Goal: Contribute content: Add original content to the website for others to see

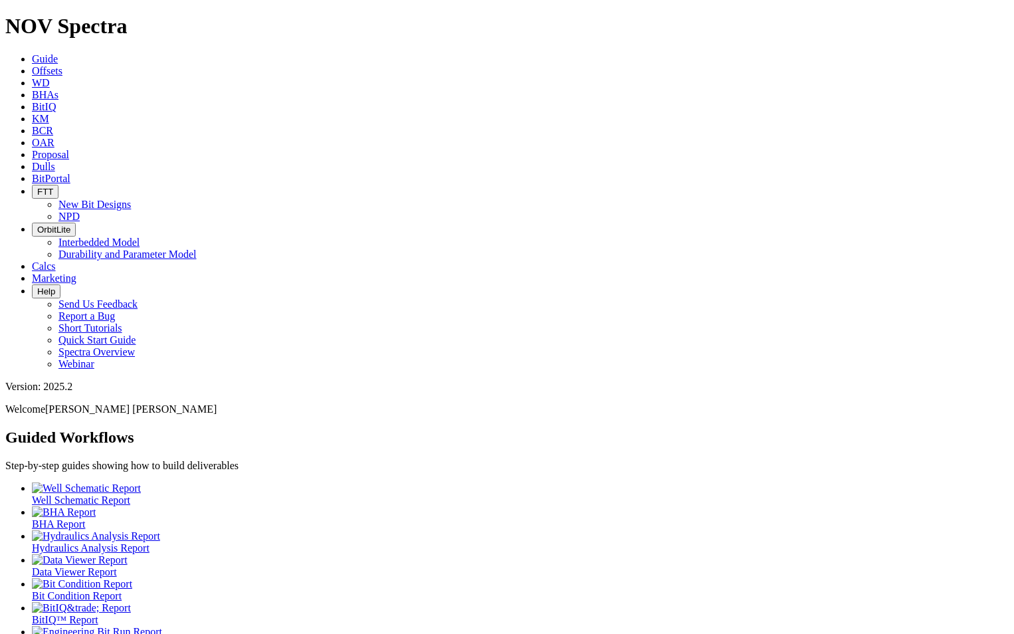
click at [55, 161] on link "Dulls" at bounding box center [43, 166] width 23 height 11
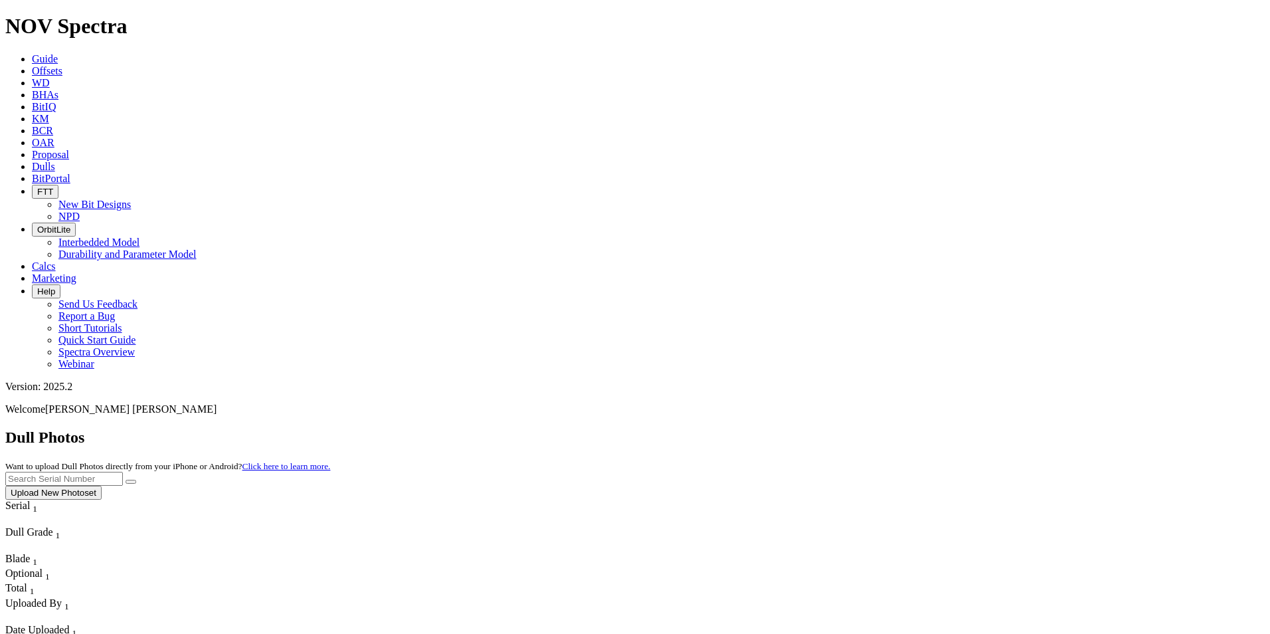
click at [102, 486] on button "Upload New Photoset" at bounding box center [53, 493] width 96 height 14
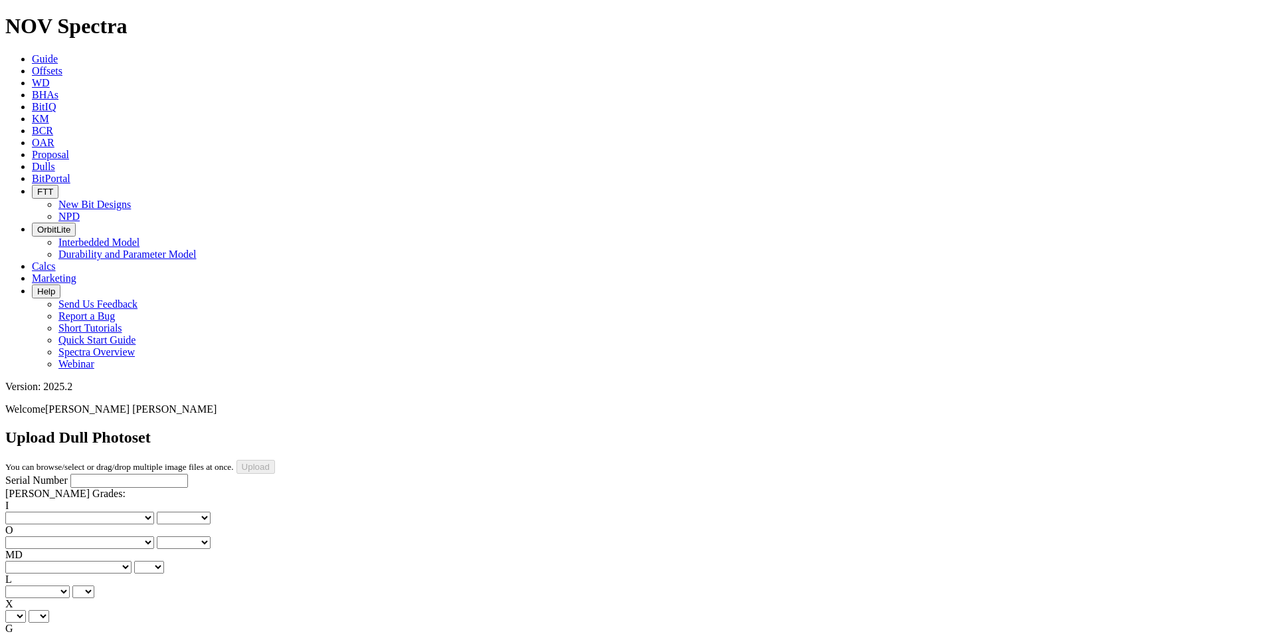
click at [70, 474] on input "Serial Number" at bounding box center [129, 481] width 118 height 14
type input "A314283"
select select "string:_"
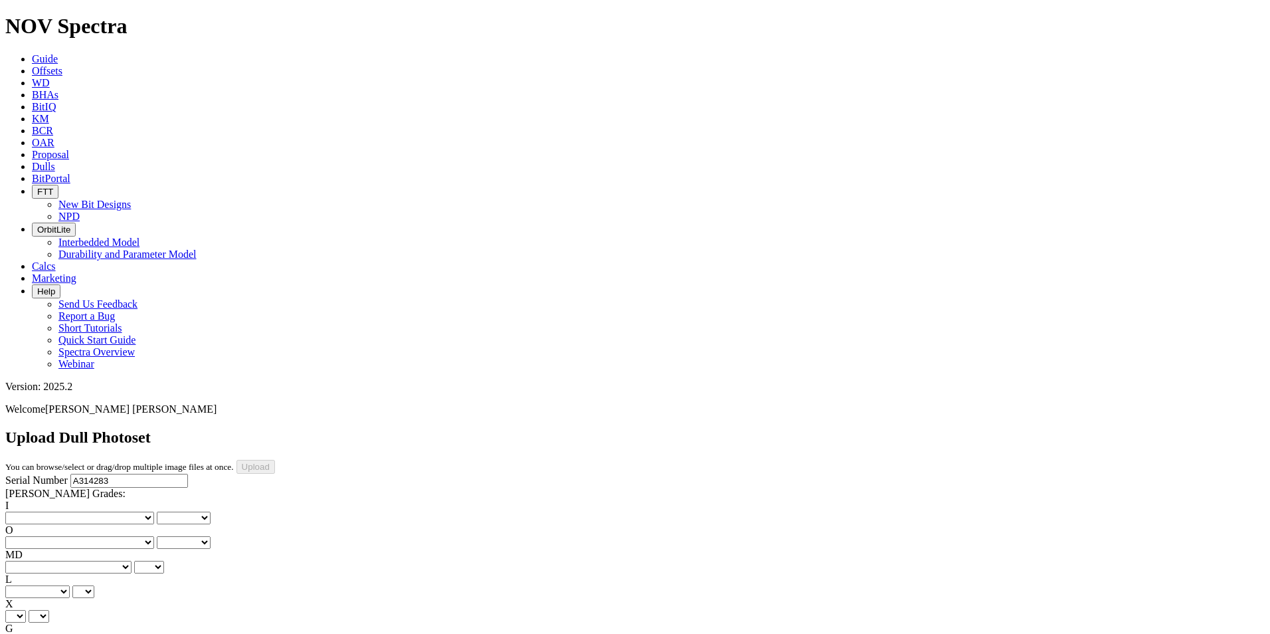
select select "string:_"
click at [26, 610] on select "X" at bounding box center [15, 616] width 21 height 13
select select "string:X"
click at [26, 610] on select "X" at bounding box center [15, 616] width 21 height 13
select select "string:X"
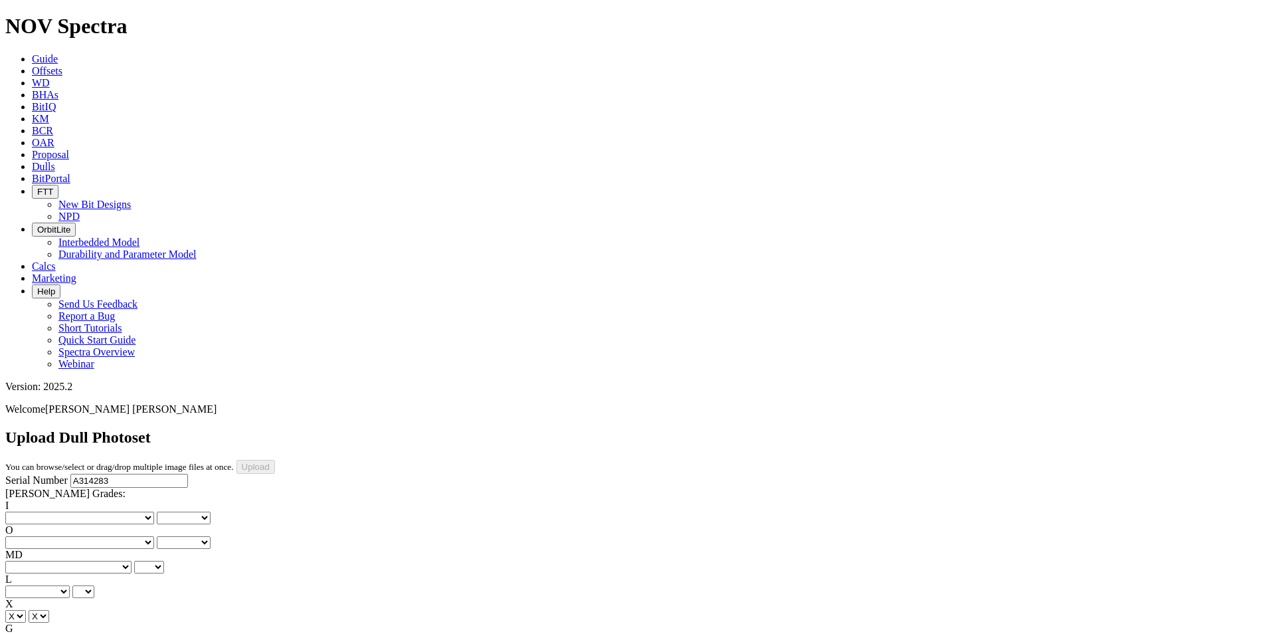
click at [129, 633] on select "Unknown I - In Gauge 1 - 1/16 in Undergauge" 2 - 2/16 in Undergauge = ⅛ in" 8 -…" at bounding box center [73, 641] width 136 height 13
select select "string:I"
click at [94, 633] on select "Unknown I - In Gauge 1 - 1/16 in Undergauge" 2 - 2/16 in Undergauge = ⅛ in" 8 -…" at bounding box center [73, 641] width 136 height 13
select select "string:I"
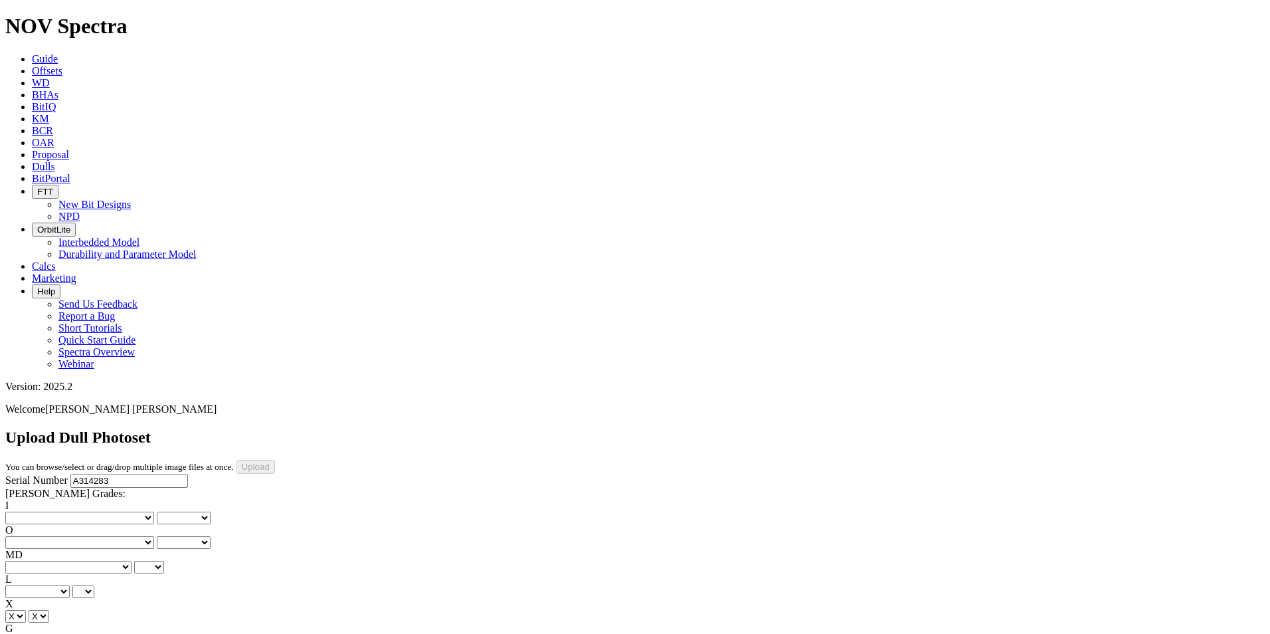
type input "[DATE]"
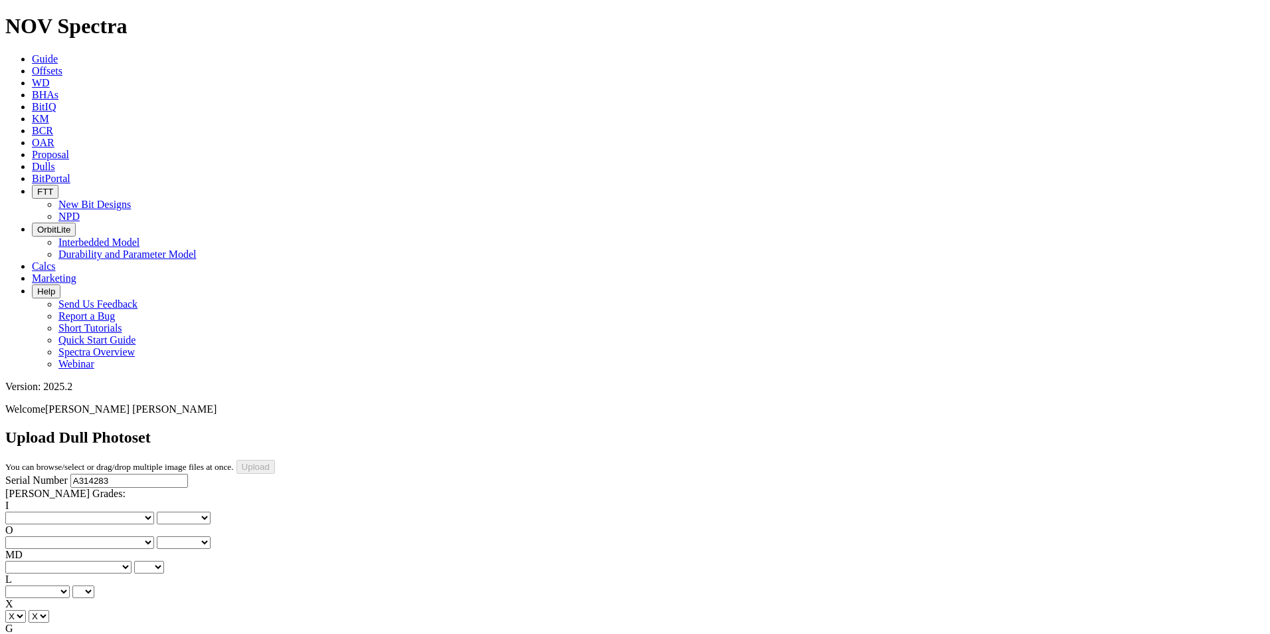
drag, startPoint x: 311, startPoint y: 403, endPoint x: 314, endPoint y: 390, distance: 13.7
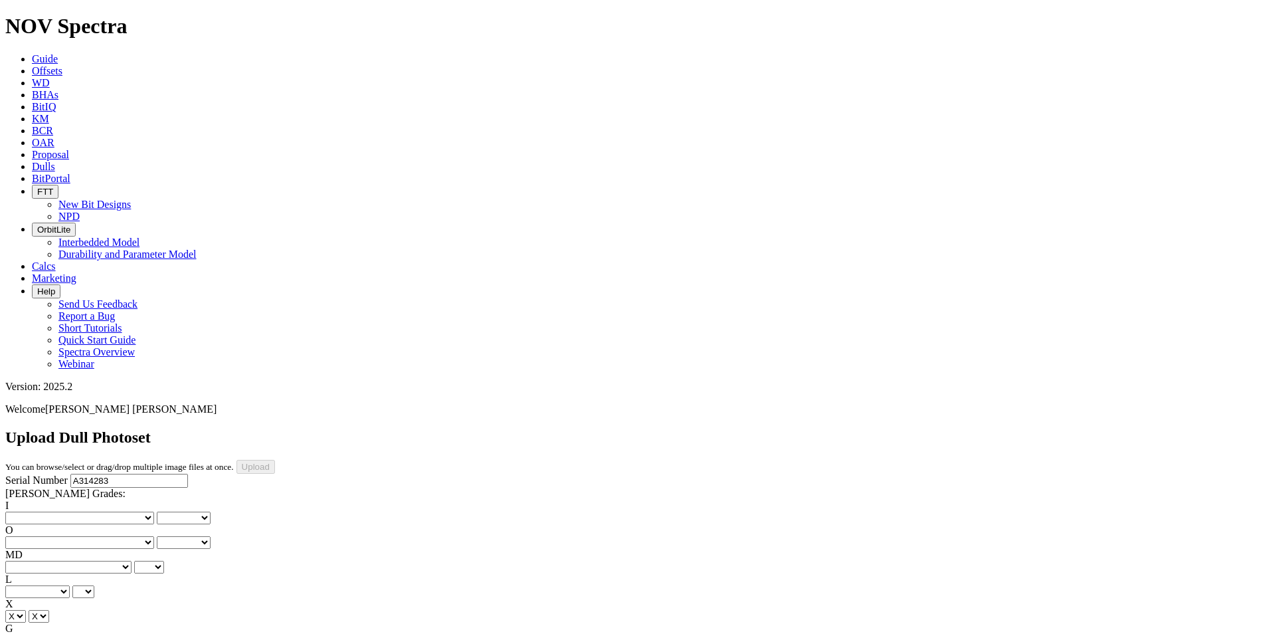
drag, startPoint x: 306, startPoint y: 559, endPoint x: 311, endPoint y: 549, distance: 10.4
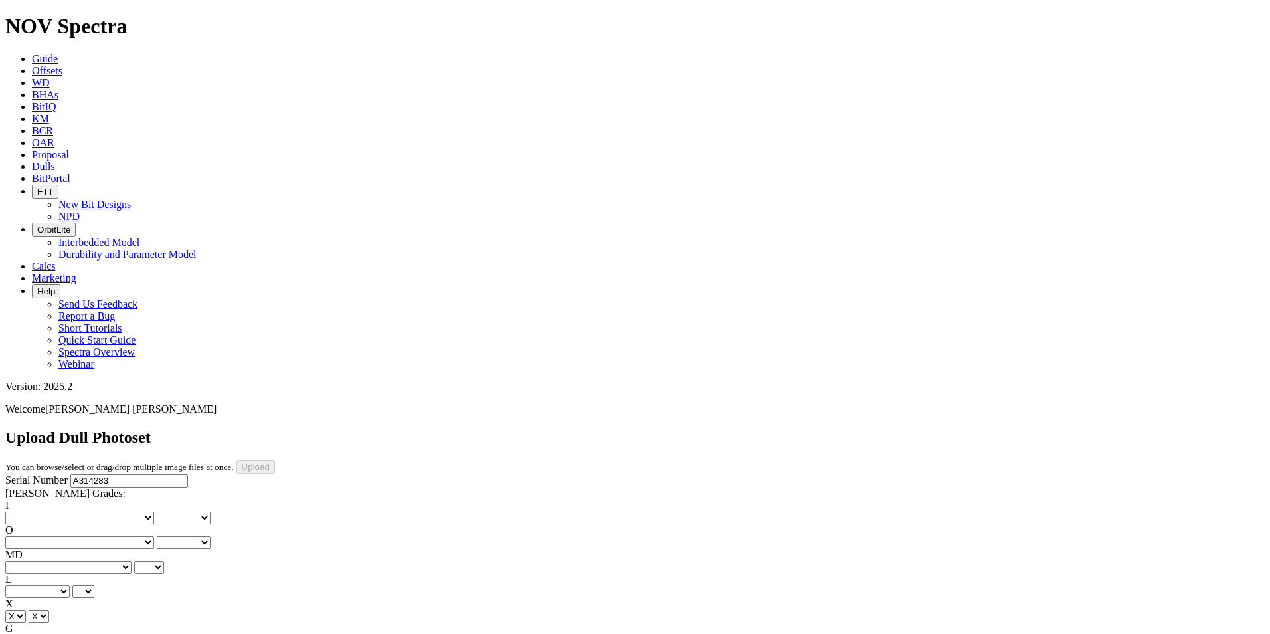
select select "string:OptionalPhoto"
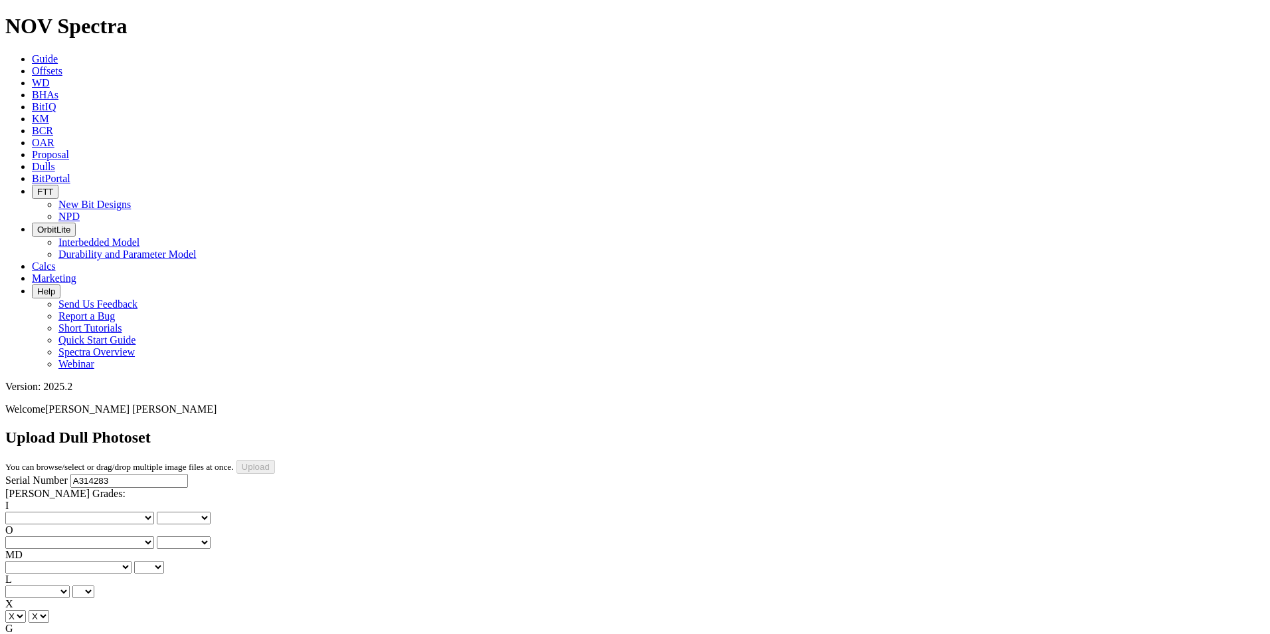
click at [74, 512] on select "No lost, worn or damaged cutters 0 1 2 3 4 5 6 7 8 No diamond table left on any…" at bounding box center [79, 518] width 149 height 13
select select "number:0"
click at [27, 512] on select "No lost, worn or damaged cutters 0 1 2 3 4 5 6 7 8 No diamond table left on any…" at bounding box center [79, 518] width 149 height 13
select select "number:0"
click at [141, 536] on select "No lost, worn or damaged cutters 0 1 2 3 4 5 6 7 8 No diamond table left on any…" at bounding box center [79, 542] width 149 height 13
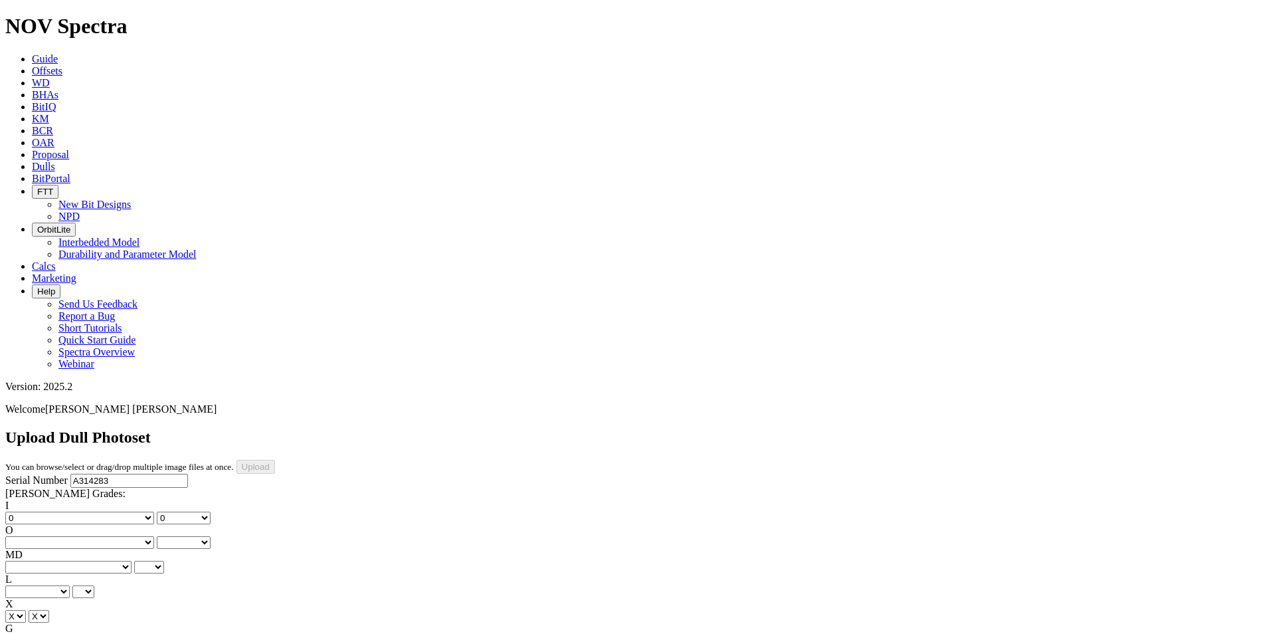
select select "number:1"
click at [94, 536] on select "No lost, worn or damaged cutters 0 1 2 3 4 5 6 7 8 No diamond table left on any…" at bounding box center [79, 542] width 149 height 13
select select "number:1"
click at [70, 585] on select "A - All C - Cone G - Gauge N - Nose S - Shoulder T - Taper" at bounding box center [37, 591] width 64 height 13
select select "string:S"
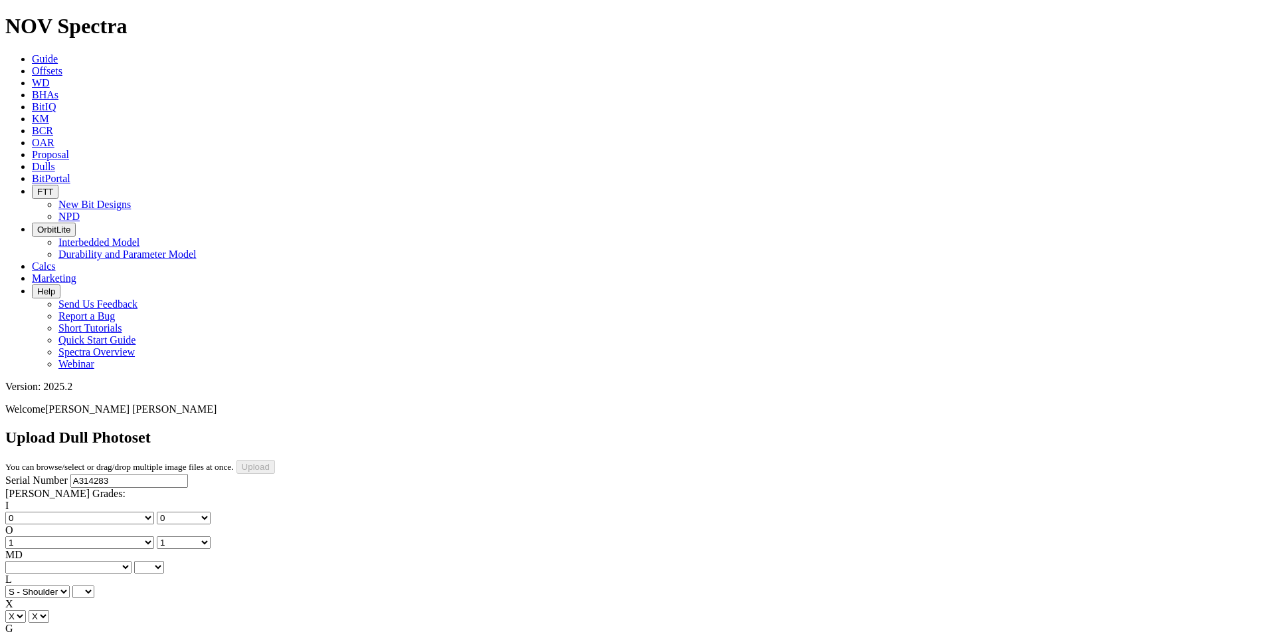
click at [70, 585] on select "A - All C - Cone G - Gauge N - Nose S - Shoulder T - Taper" at bounding box center [37, 591] width 64 height 13
select select "string:S"
click at [62, 561] on select "BF - Bond Failure BT - Broken Teeth/Cutters BU - Balled Up Bit CR - Cored CT - …" at bounding box center [68, 567] width 126 height 13
select select "string:CT"
click at [27, 561] on select "BF - Bond Failure BT - Broken Teeth/Cutters BU - Balled Up Bit CR - Cored CT - …" at bounding box center [68, 567] width 126 height 13
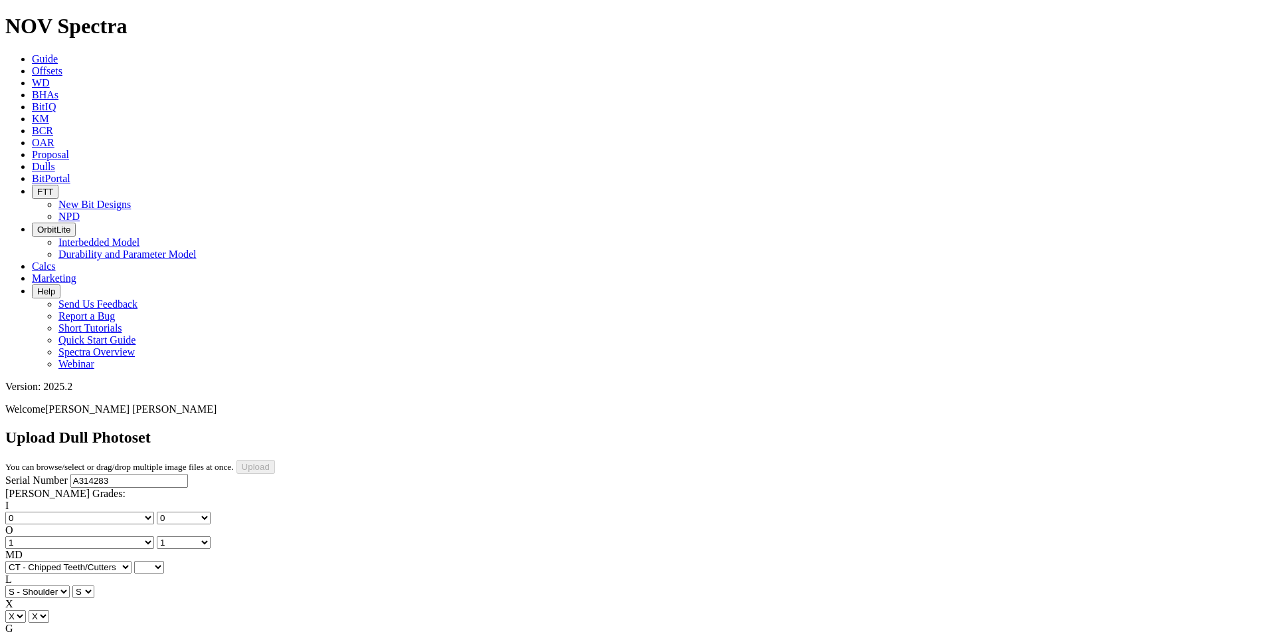
select select "string:CT"
select select "string:BT"
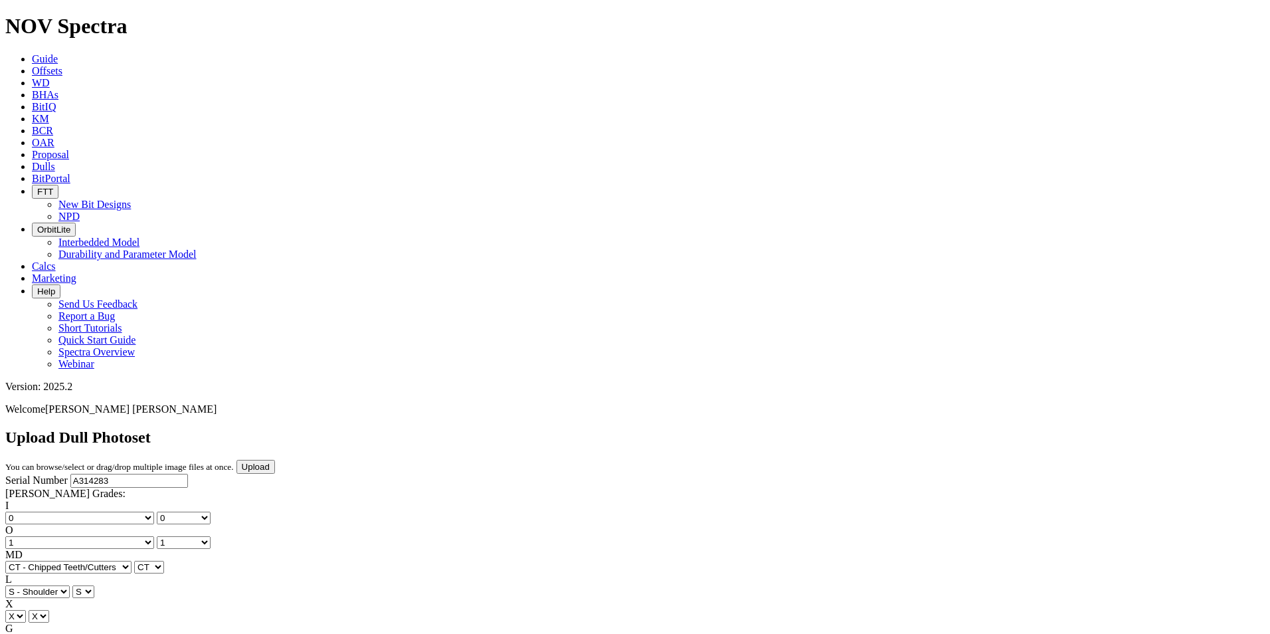
click at [275, 460] on input "Upload" at bounding box center [256, 467] width 39 height 14
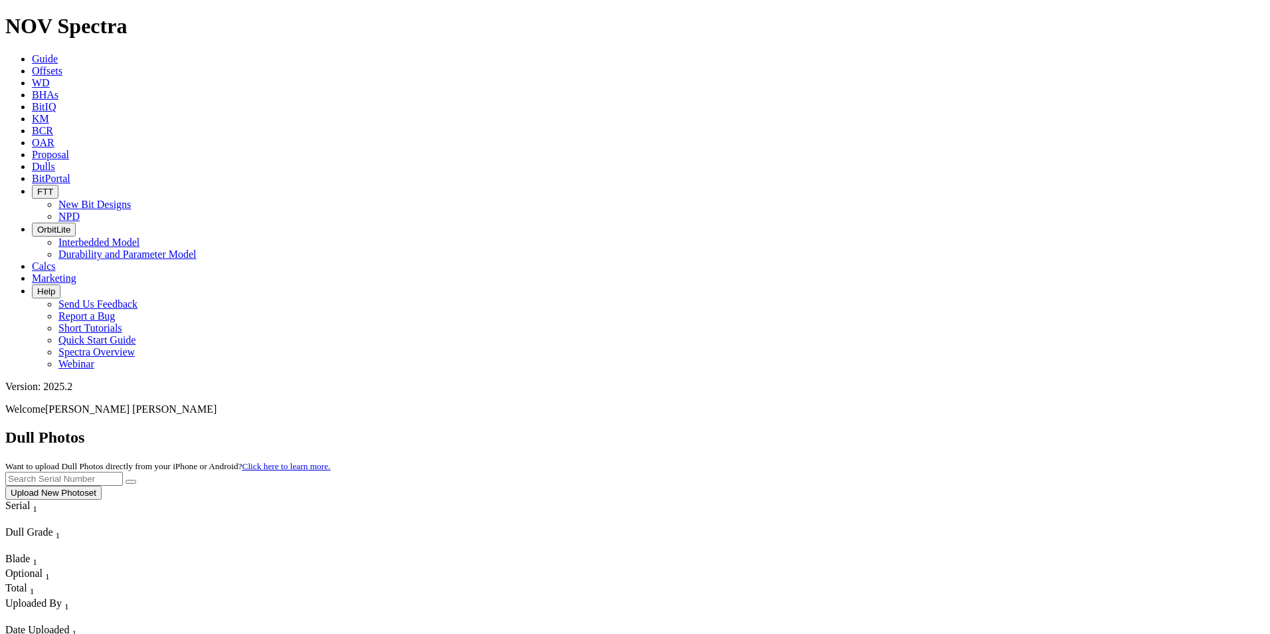
click at [32, 53] on icon at bounding box center [32, 58] width 0 height 11
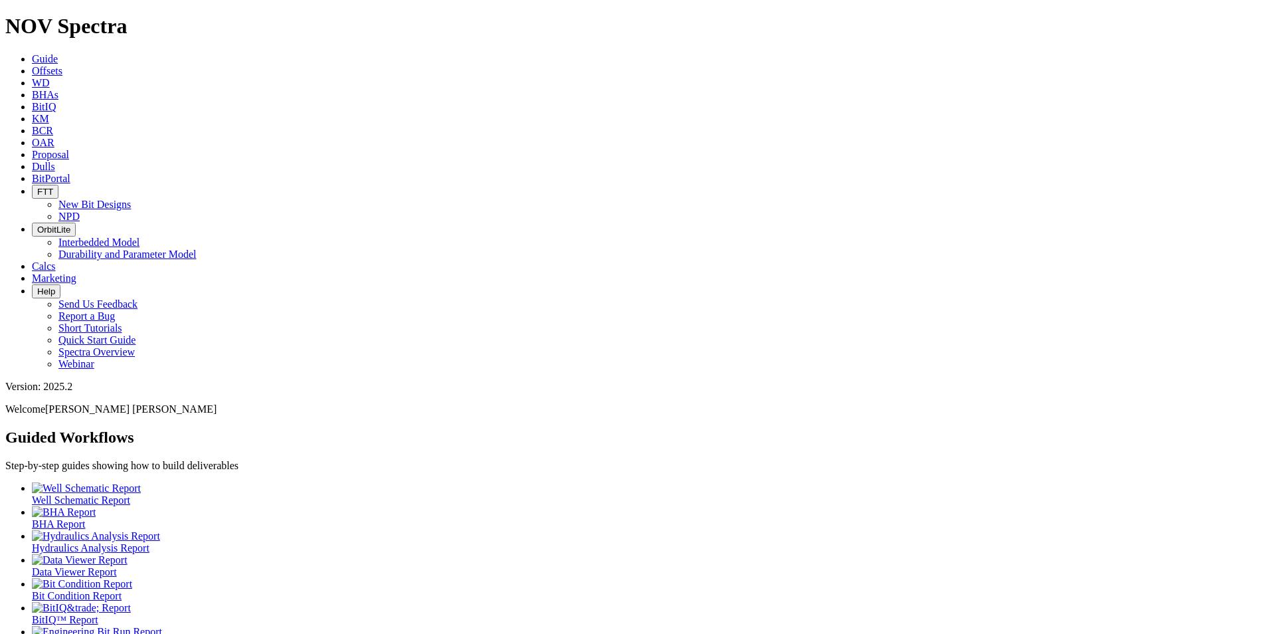
click at [32, 161] on icon at bounding box center [32, 166] width 0 height 11
